Goal: Transaction & Acquisition: Subscribe to service/newsletter

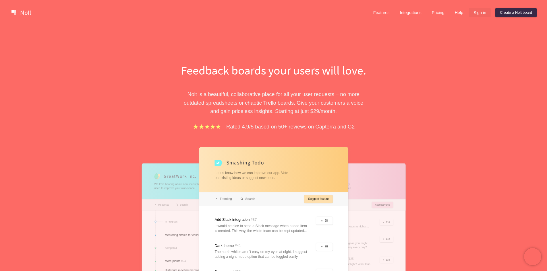
click at [480, 13] on link "Sign in" at bounding box center [480, 12] width 22 height 9
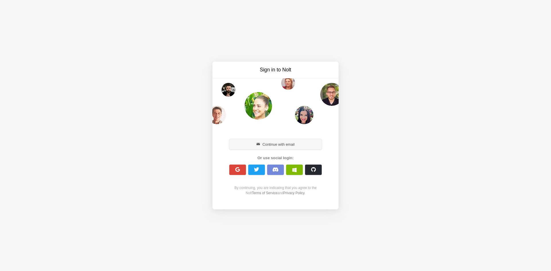
click at [277, 145] on button "Continue with email" at bounding box center [275, 144] width 92 height 10
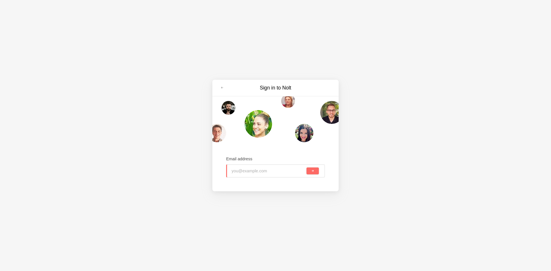
click at [251, 174] on input "email" at bounding box center [269, 171] width 74 height 13
type input "yollotl1508@uorak.com"
drag, startPoint x: 310, startPoint y: 173, endPoint x: 307, endPoint y: 175, distance: 4.1
click at [310, 173] on button "submit" at bounding box center [312, 171] width 12 height 7
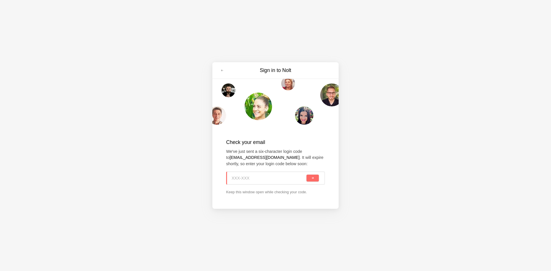
click at [253, 179] on input at bounding box center [269, 178] width 74 height 13
paste input "EKM-R28"
type input "EKM-R28"
click at [312, 180] on button "submit" at bounding box center [312, 178] width 12 height 7
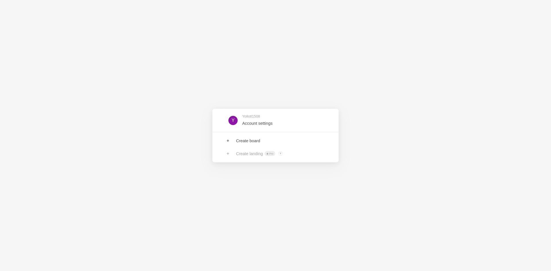
click at [243, 123] on link at bounding box center [275, 120] width 126 height 19
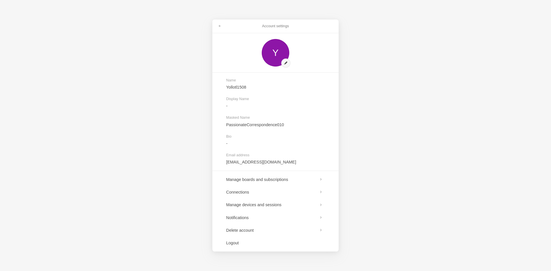
click at [391, 112] on div "Account settings Y Name Yollotl1508 Display Name - Masked Name PassionateCorres…" at bounding box center [275, 135] width 551 height 271
click at [401, 81] on div "Account settings Y Name Yollotl1508 Display Name - Masked Name PassionateCorres…" at bounding box center [275, 135] width 551 height 271
drag, startPoint x: 220, startPoint y: 24, endPoint x: 252, endPoint y: 35, distance: 33.7
click at [220, 25] on link at bounding box center [220, 26] width 10 height 9
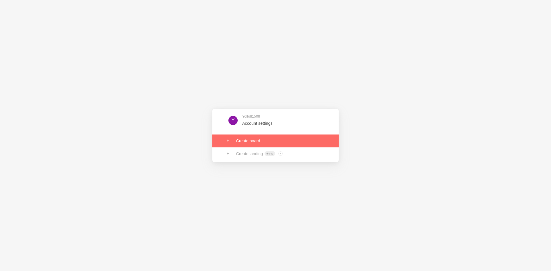
click at [238, 141] on link at bounding box center [275, 141] width 126 height 13
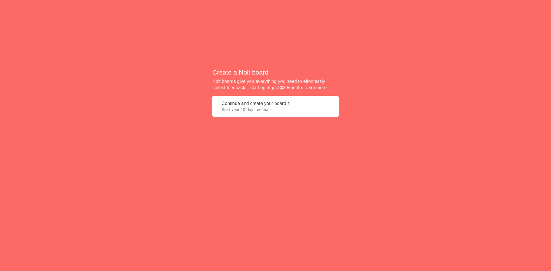
click at [289, 106] on button "Continue and create your board Start your 10-day free trial" at bounding box center [275, 107] width 126 height 22
